Goal: Information Seeking & Learning: Check status

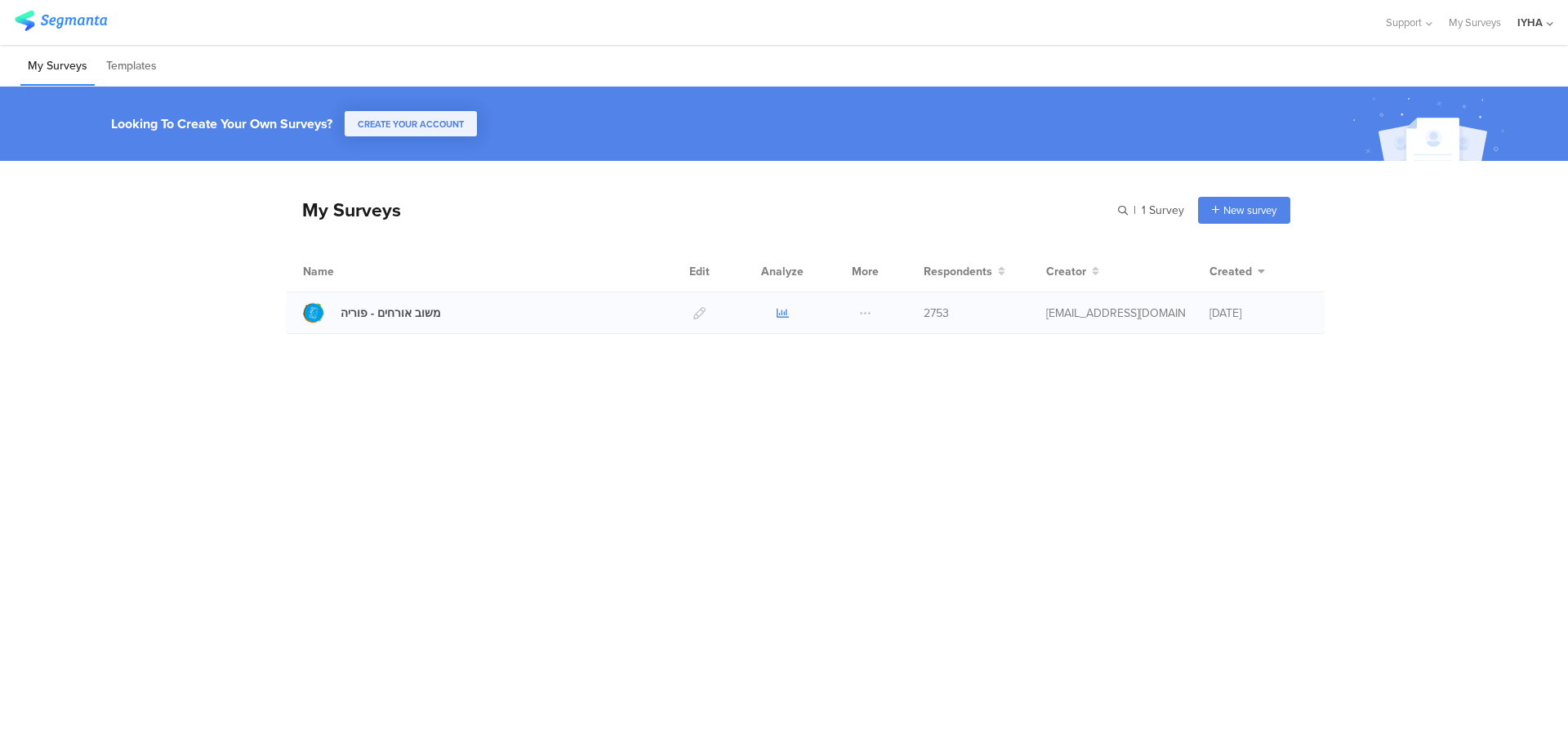
click at [781, 311] on icon at bounding box center [782, 312] width 13 height 13
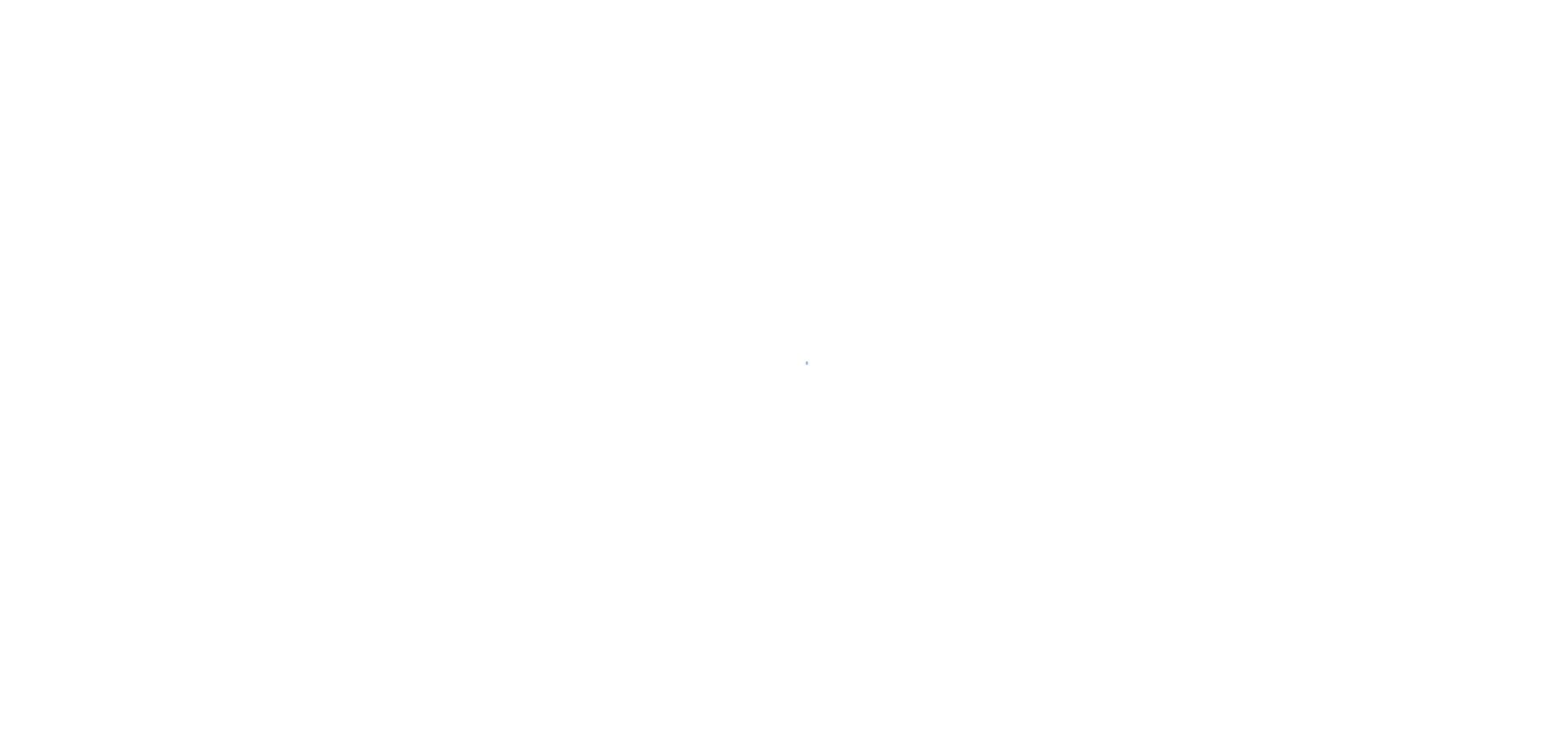
click at [318, 201] on div at bounding box center [784, 372] width 1568 height 744
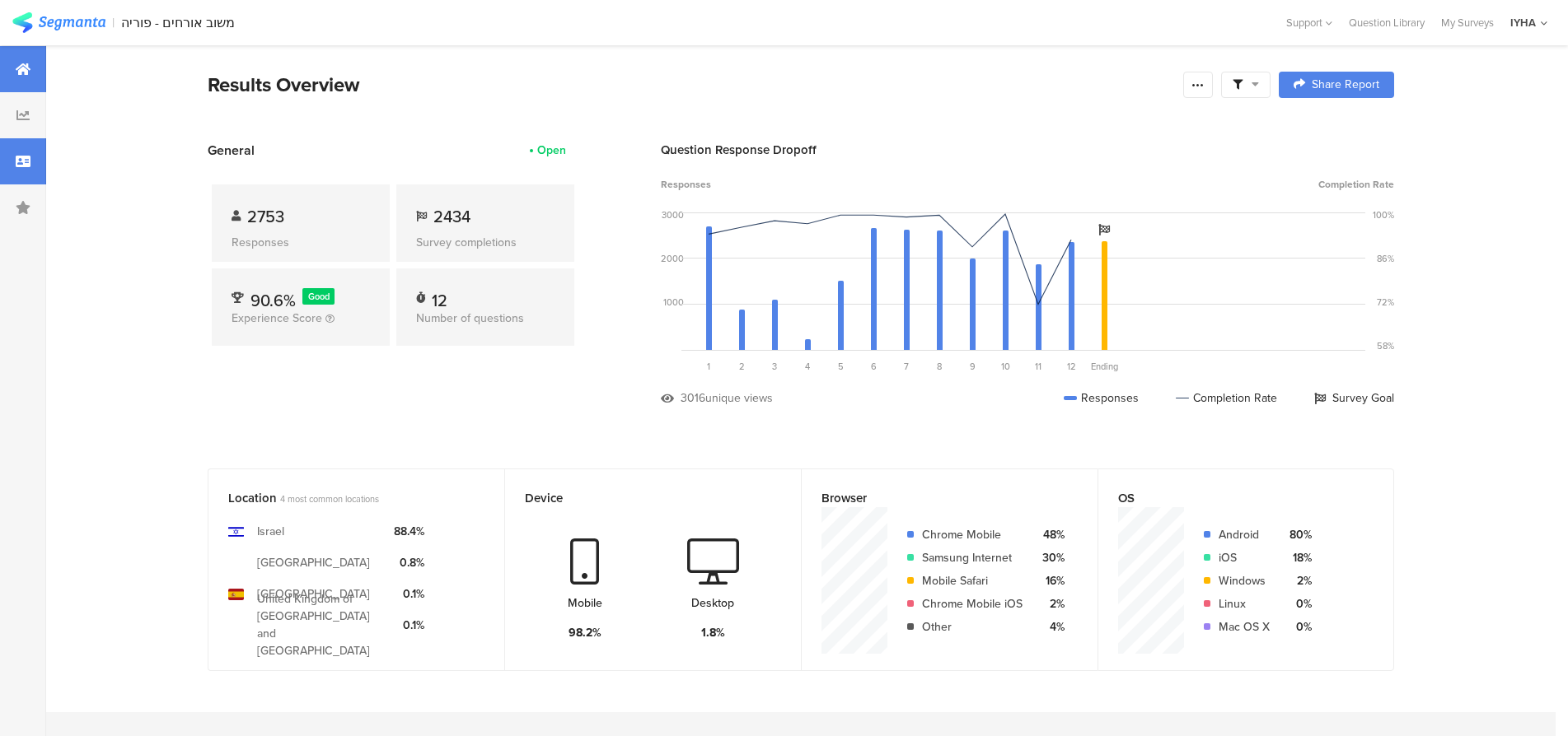
click at [0, 168] on div at bounding box center [22, 161] width 46 height 46
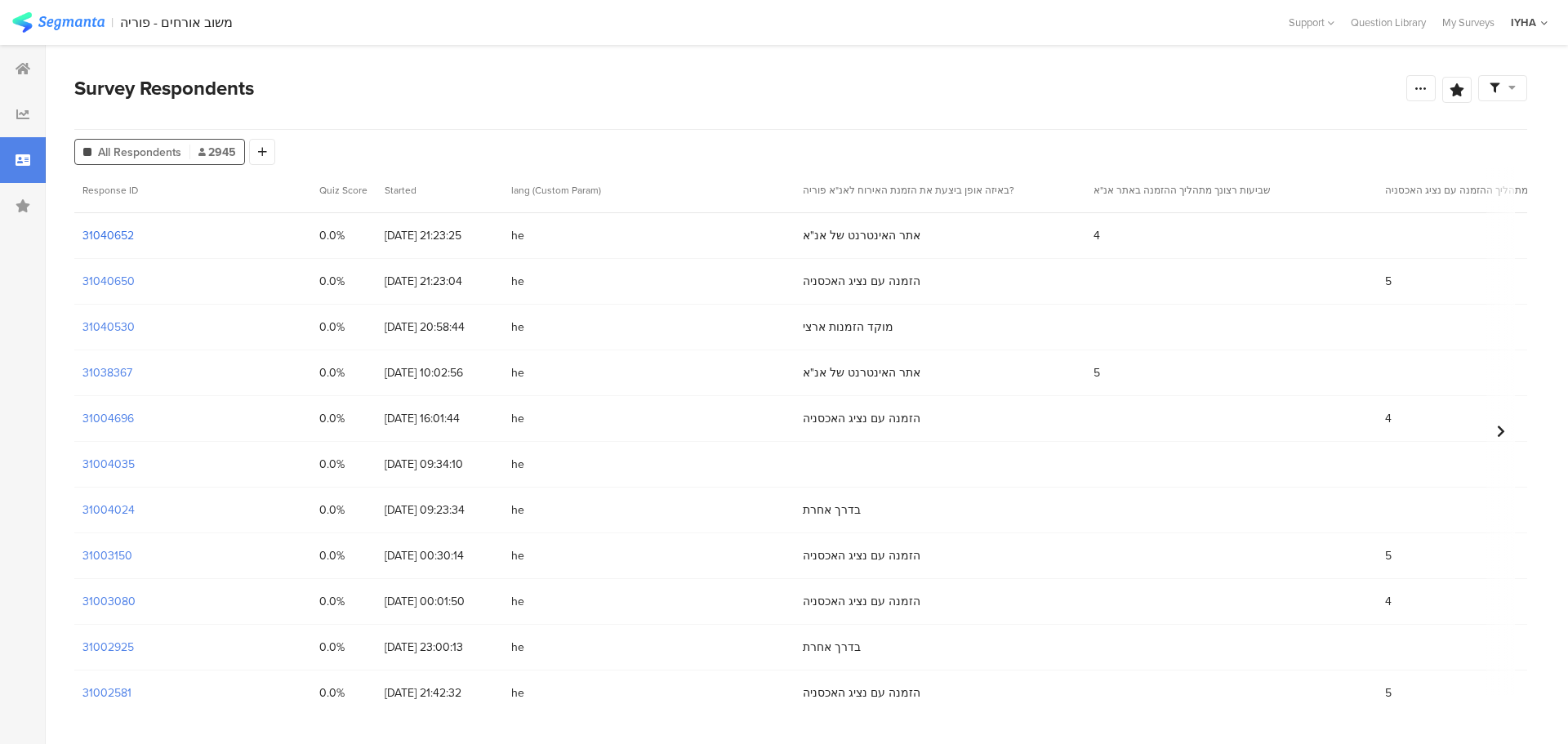
click at [111, 231] on section "31040652" at bounding box center [107, 236] width 51 height 17
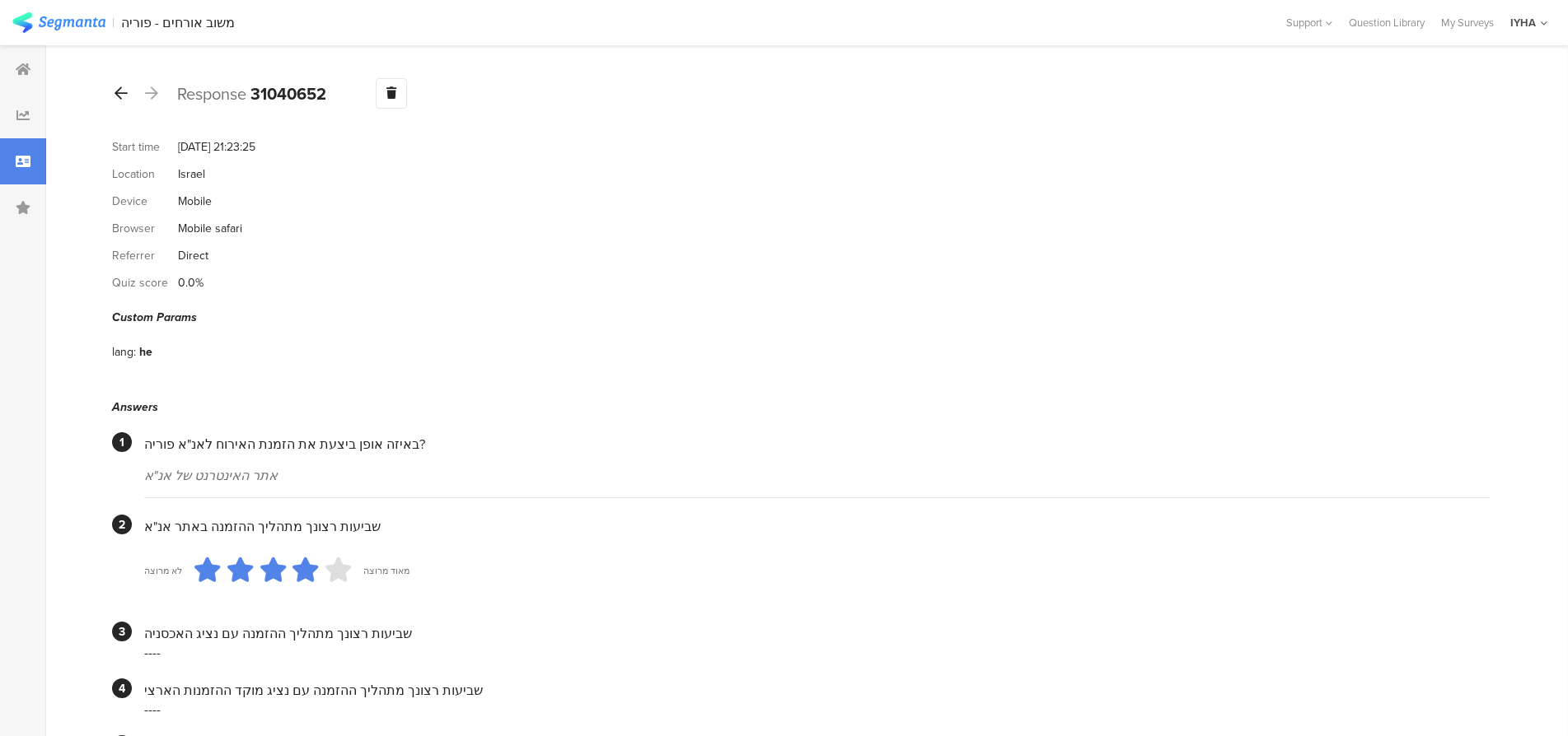
click at [119, 90] on icon at bounding box center [121, 93] width 14 height 15
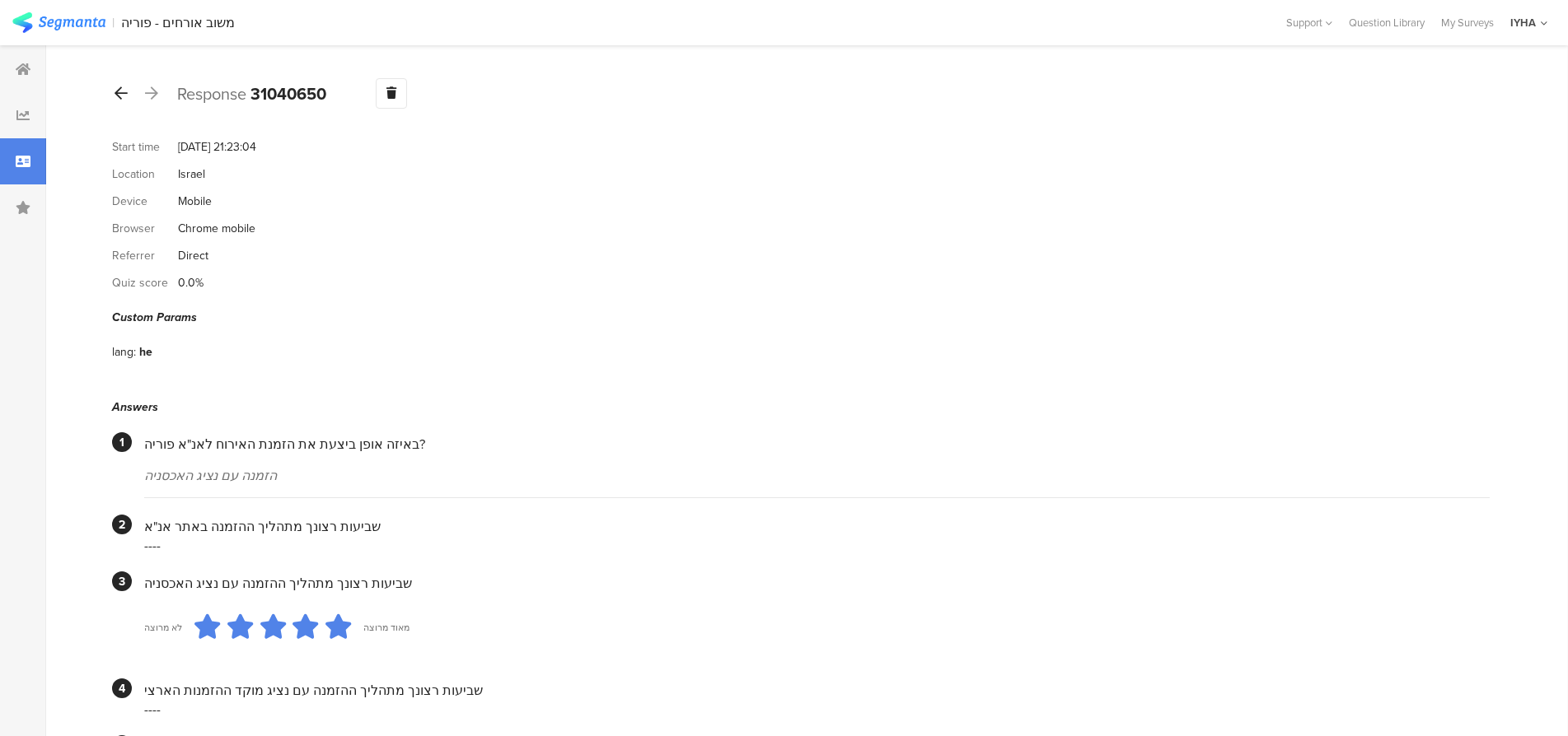
click at [115, 86] on icon at bounding box center [121, 93] width 14 height 15
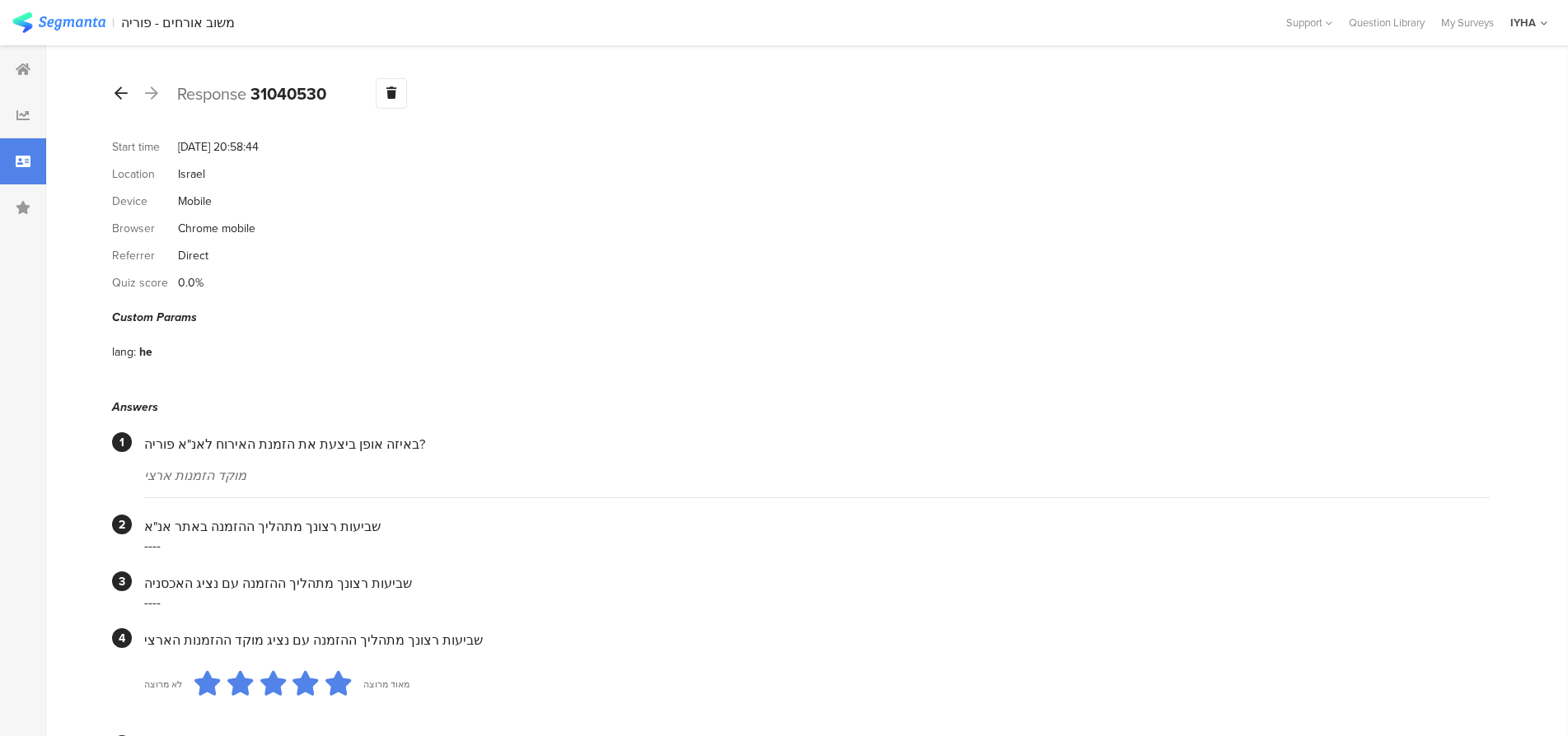
click at [123, 94] on icon at bounding box center [121, 93] width 14 height 15
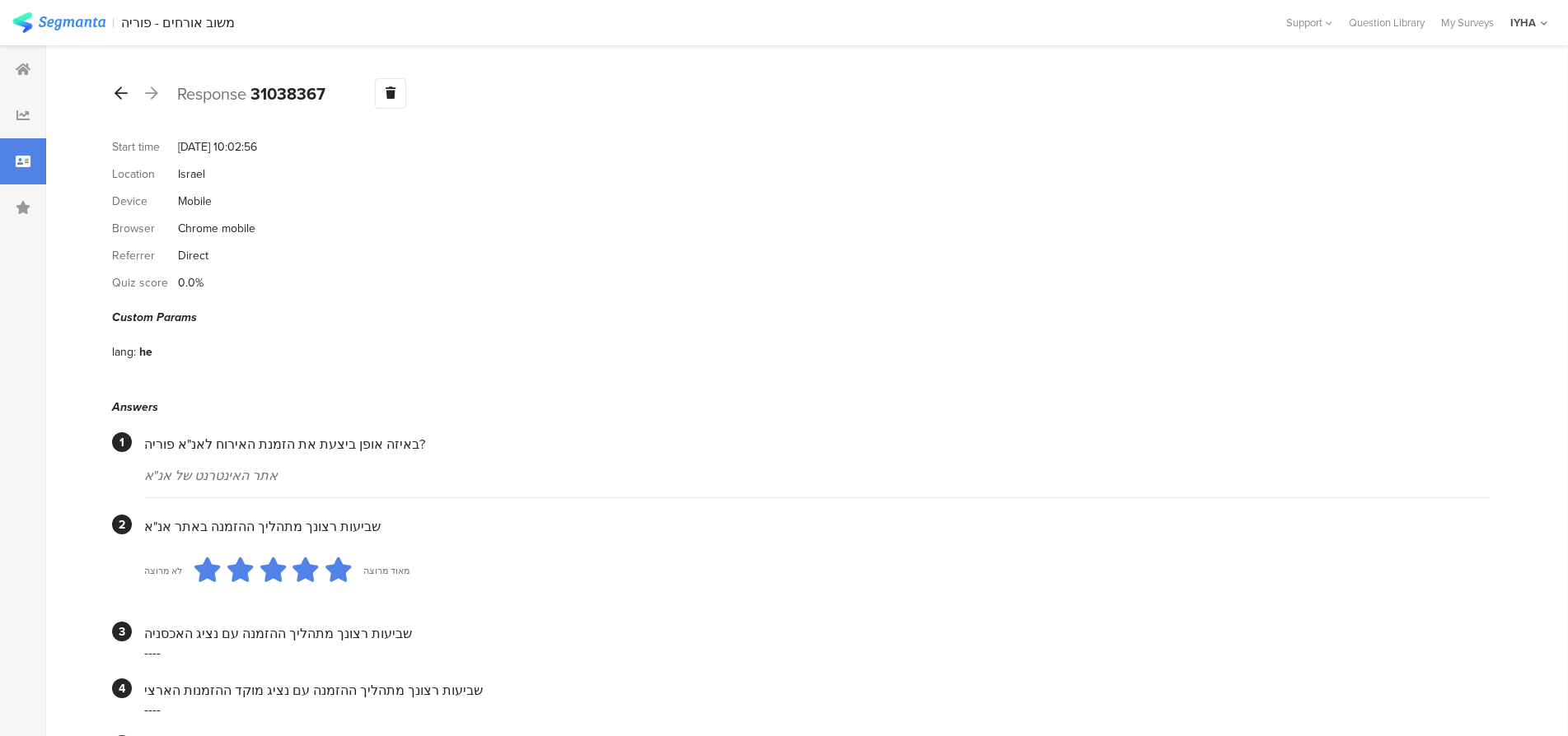
click at [126, 95] on icon at bounding box center [121, 93] width 14 height 15
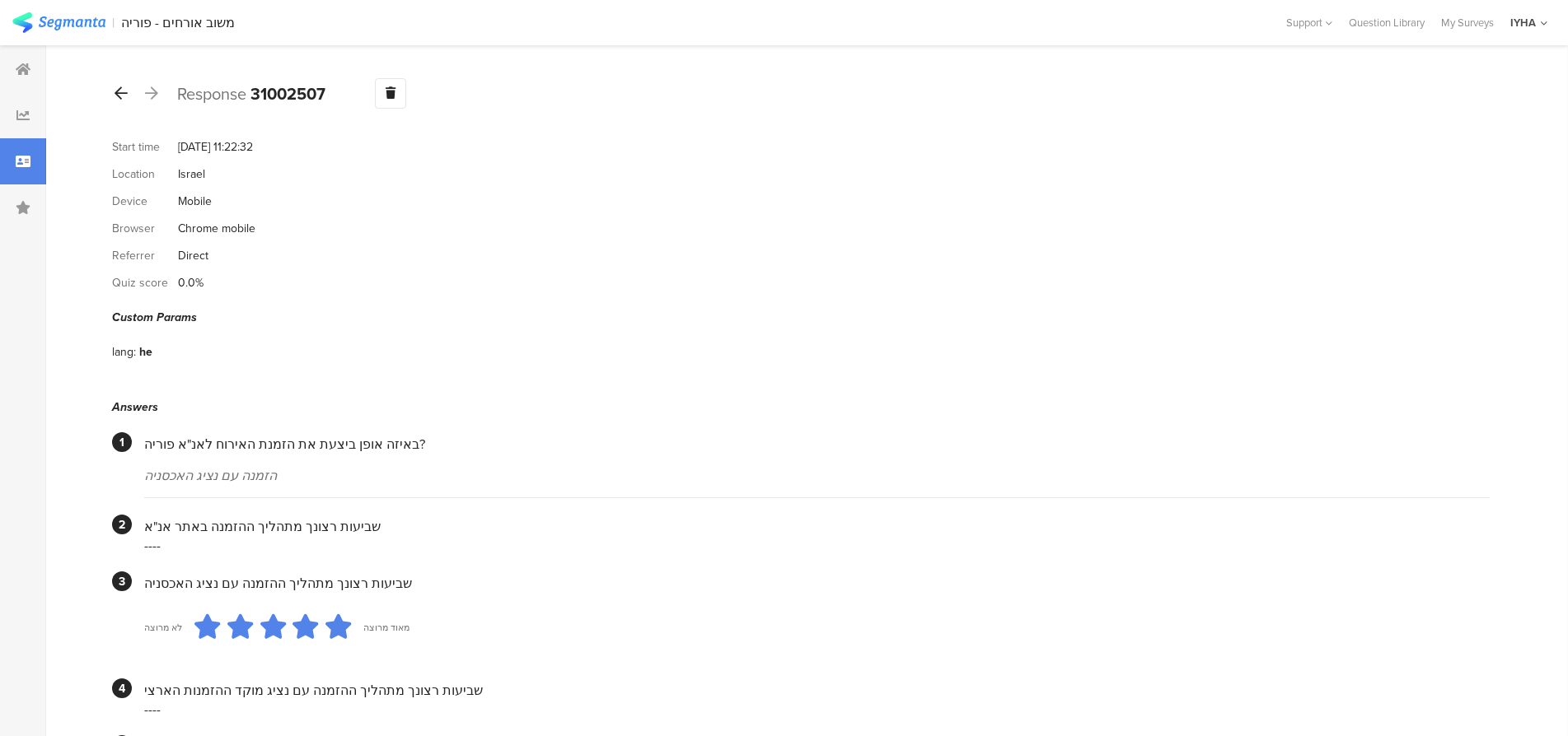
click at [116, 98] on icon at bounding box center [121, 93] width 14 height 15
click at [123, 95] on icon at bounding box center [121, 93] width 14 height 15
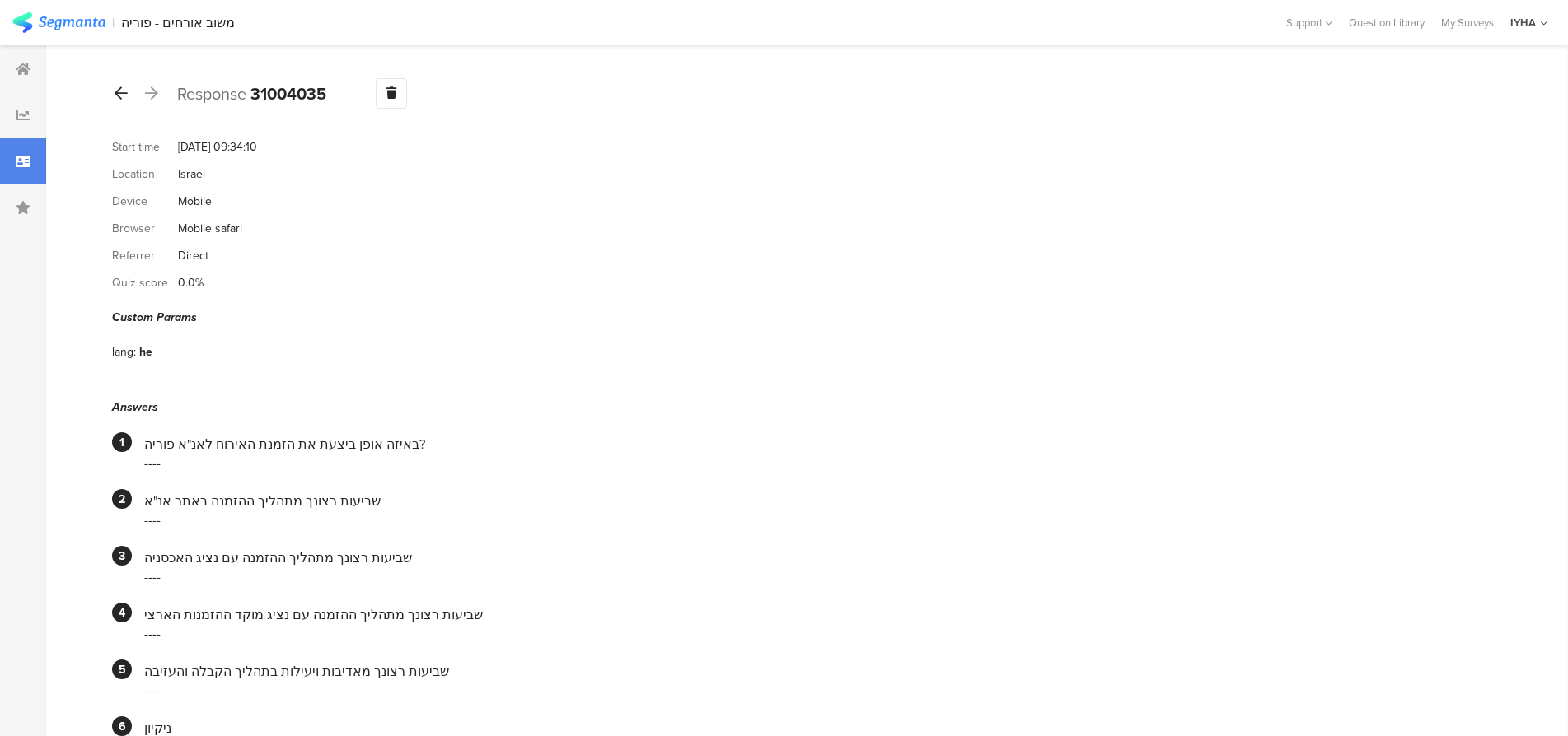
click at [124, 98] on icon at bounding box center [121, 93] width 14 height 15
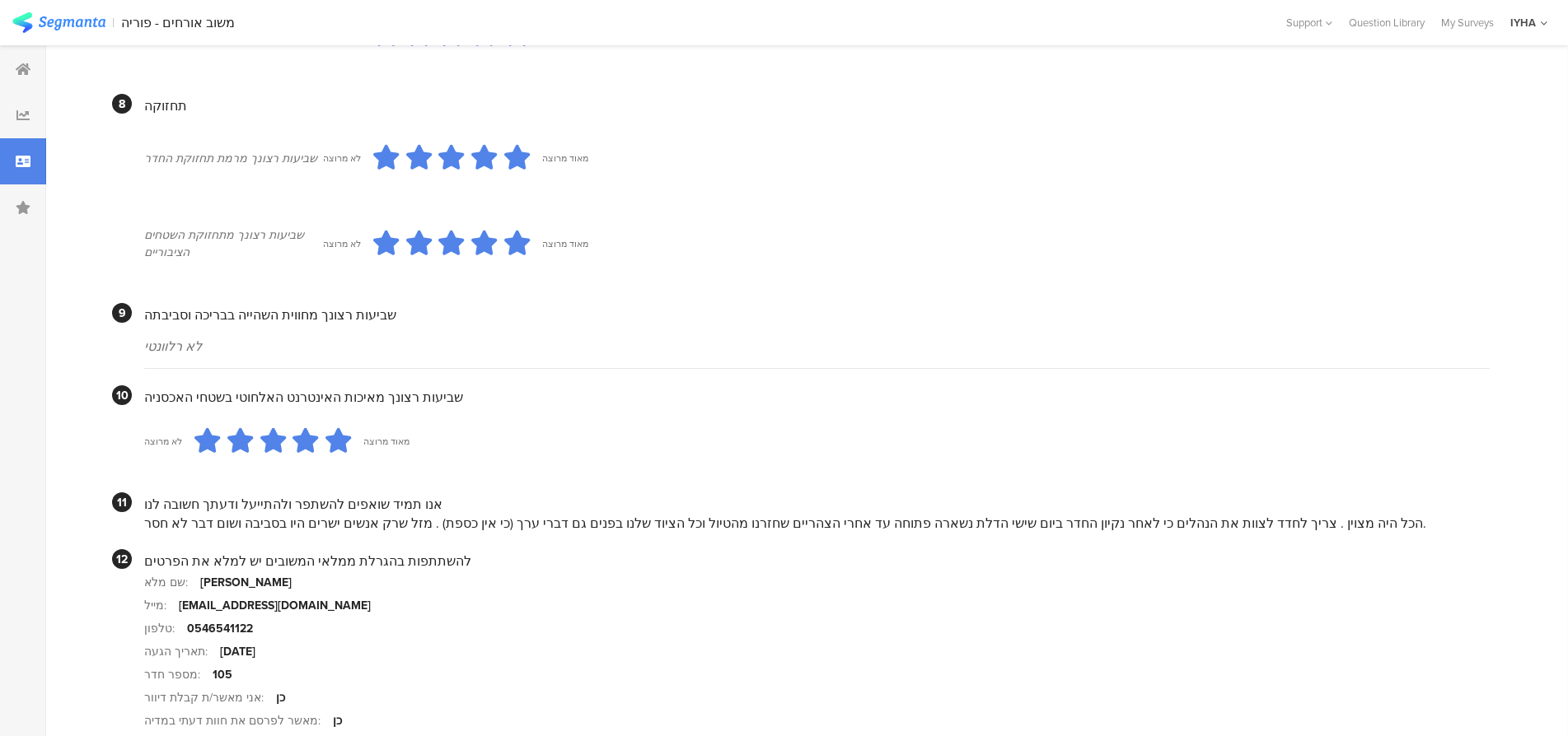
scroll to position [1318, 0]
